Goal: Transaction & Acquisition: Download file/media

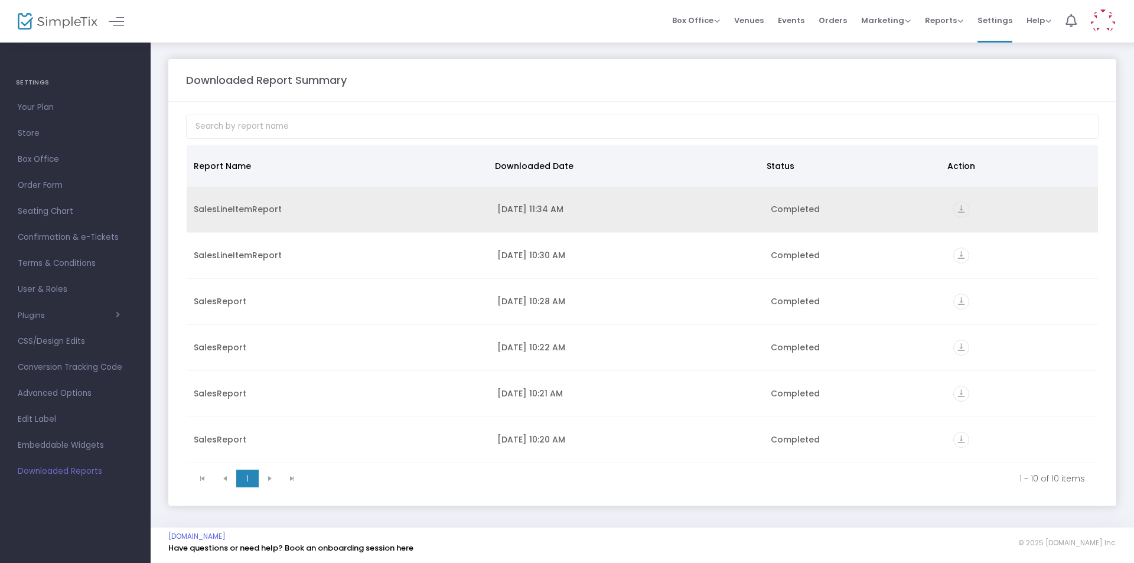
click at [956, 210] on icon "vertical_align_bottom" at bounding box center [961, 209] width 16 height 16
